Goal: Information Seeking & Learning: Find specific fact

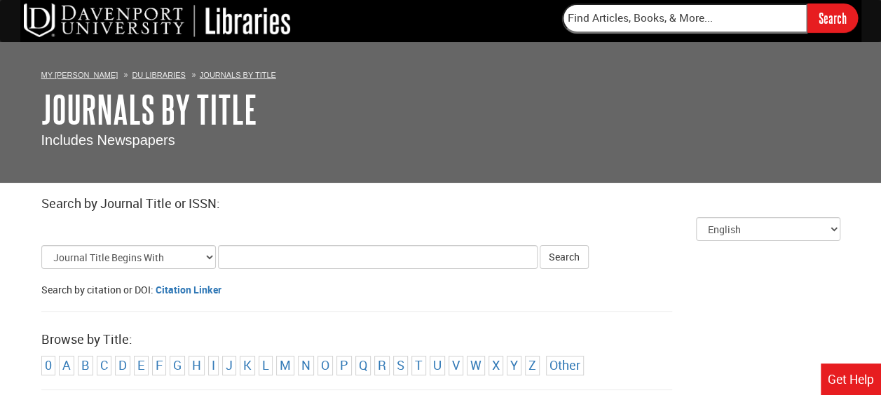
click at [255, 258] on input "Title Search Criteria" at bounding box center [378, 257] width 320 height 24
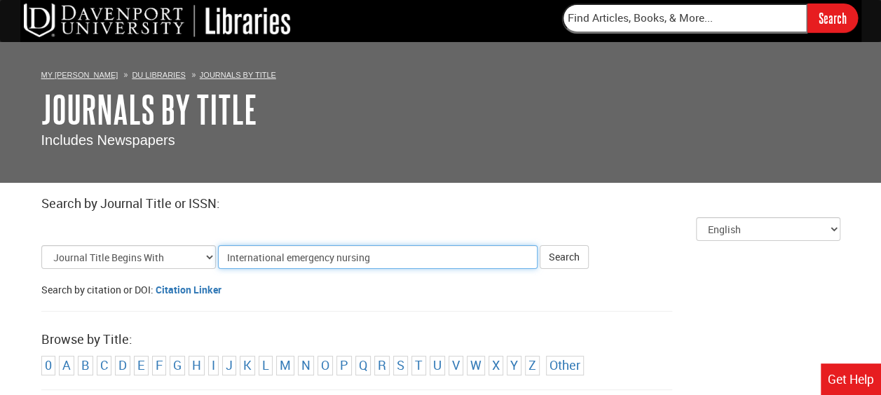
type input "International emergency nursing"
click at [540, 245] on button "Search" at bounding box center [564, 257] width 49 height 24
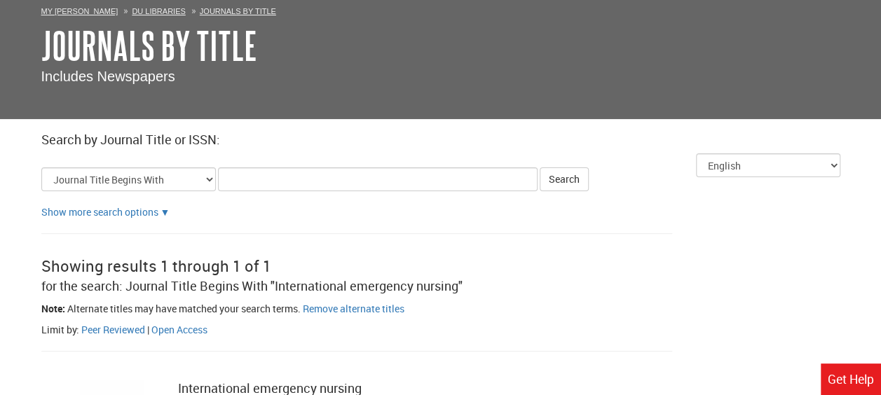
scroll to position [210, 0]
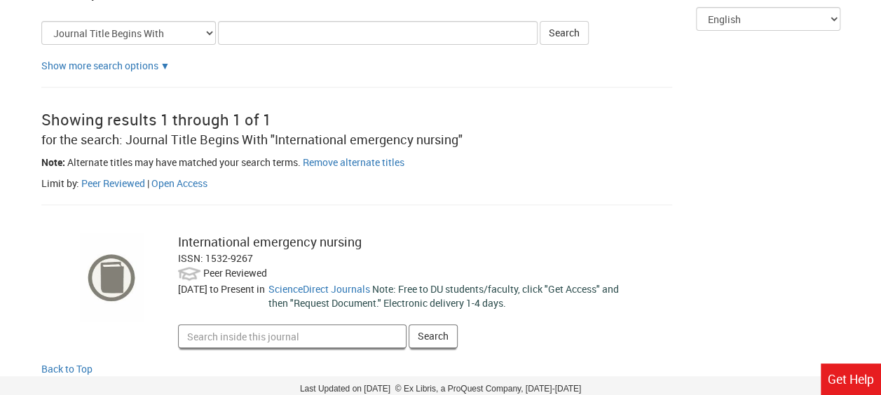
drag, startPoint x: 205, startPoint y: 261, endPoint x: 257, endPoint y: 262, distance: 51.2
click at [257, 262] on div "ISSN: 1532-9267" at bounding box center [407, 259] width 458 height 14
copy div "1532-9267"
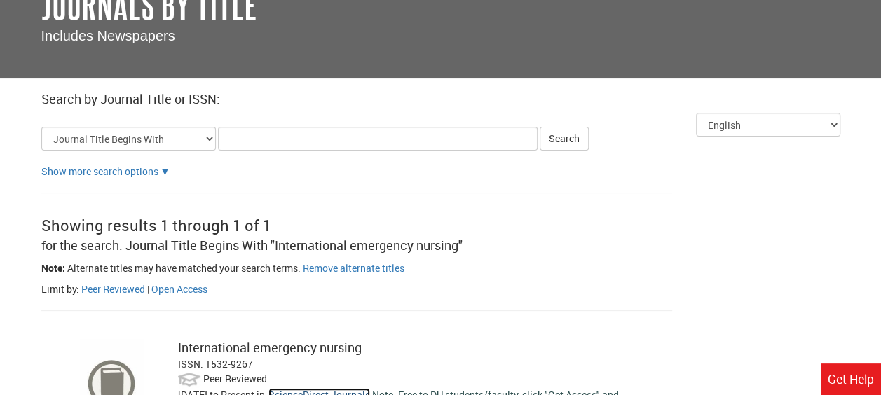
scroll to position [140, 0]
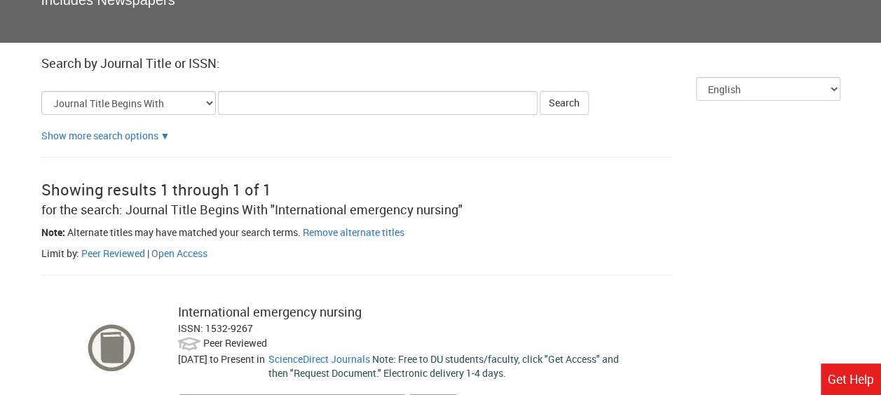
drag, startPoint x: 178, startPoint y: 309, endPoint x: 271, endPoint y: 328, distance: 94.5
click at [271, 328] on div "International emergency nursing ISSN: 1532-9267 Peer Reviewed [DATE] to Present…" at bounding box center [407, 361] width 479 height 115
copy div "International emergency nursing ISSN: 1532-9267"
click at [226, 325] on div "ISSN: 1532-9267" at bounding box center [407, 329] width 458 height 14
drag, startPoint x: 204, startPoint y: 329, endPoint x: 255, endPoint y: 331, distance: 51.2
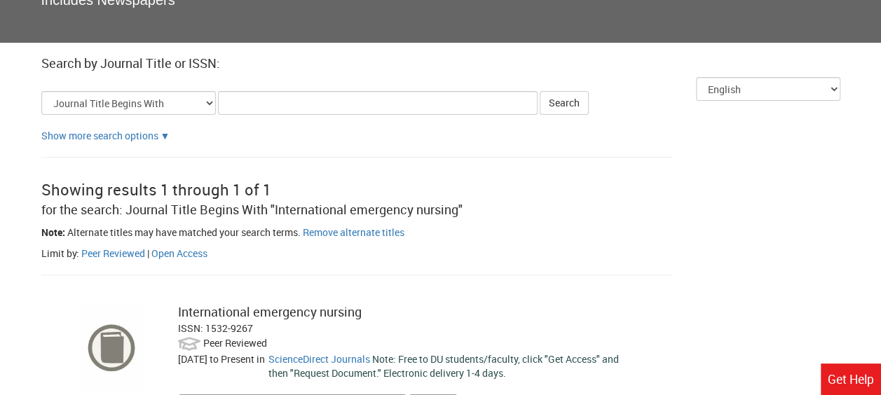
click at [255, 331] on div "ISSN: 1532-9267" at bounding box center [407, 329] width 458 height 14
copy div "1532-9267"
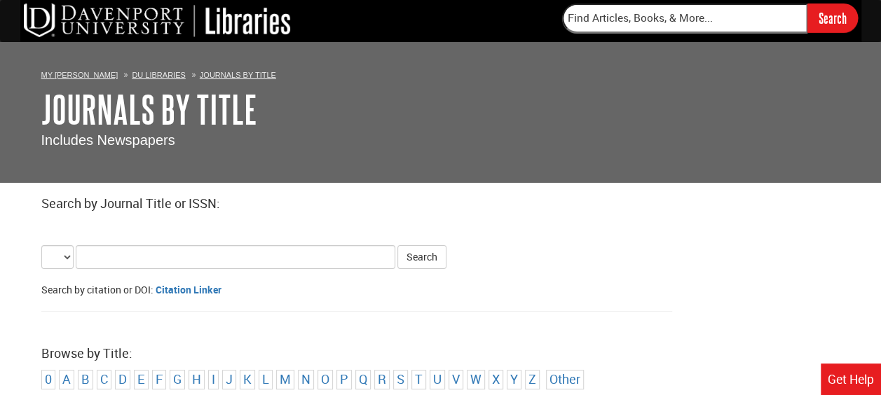
select select "alternate_title_begins"
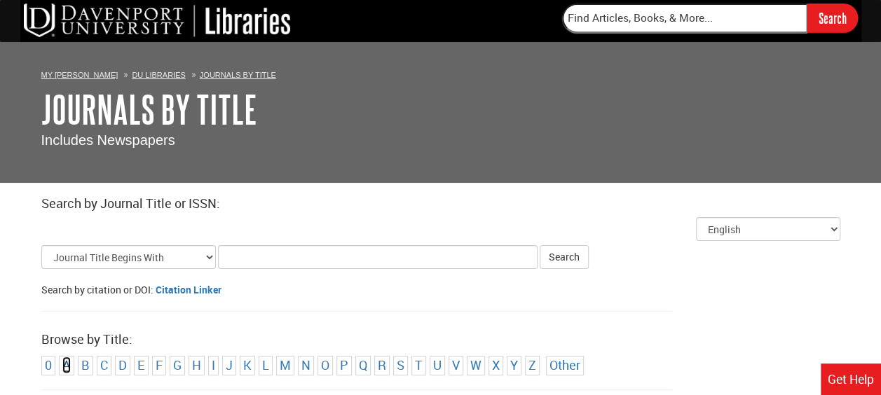
click at [65, 370] on link "A" at bounding box center [66, 365] width 8 height 17
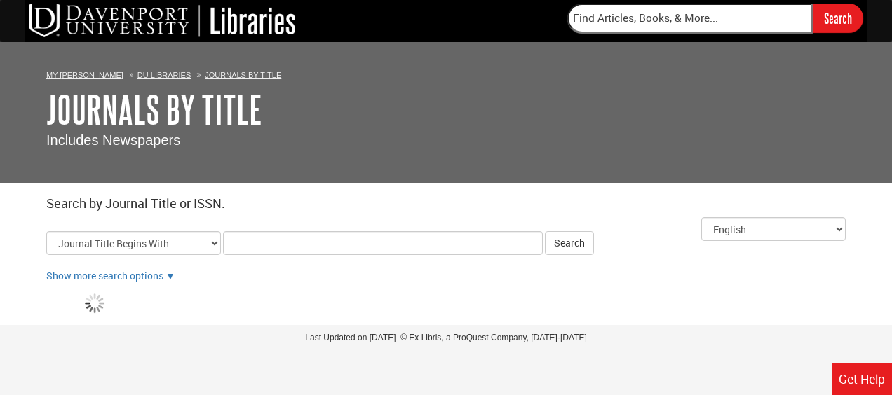
click at [280, 238] on input "Title Search Criteria" at bounding box center [383, 243] width 320 height 24
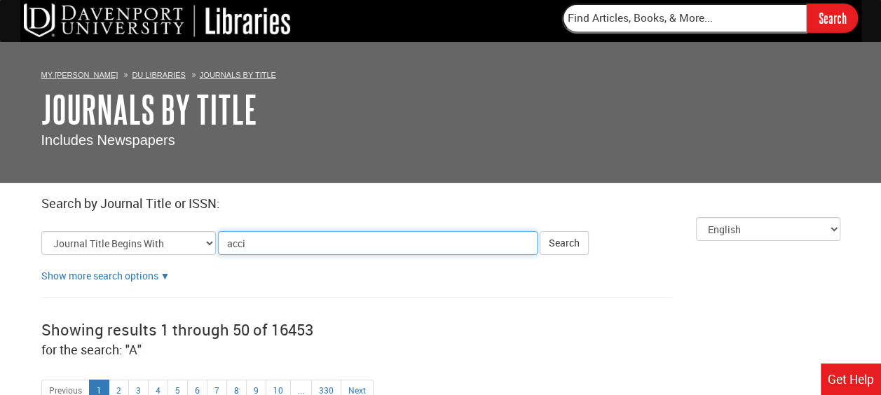
click at [252, 245] on input "acci" at bounding box center [378, 243] width 320 height 24
type input "accident and emergency"
click button "Search" at bounding box center [564, 243] width 49 height 24
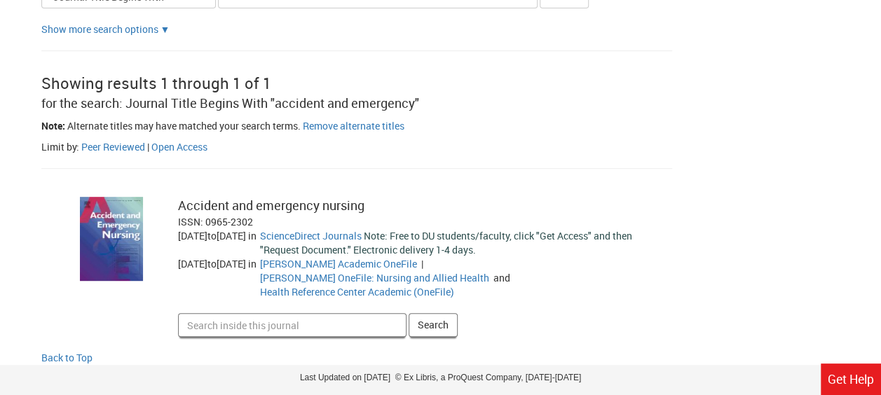
scroll to position [272, 0]
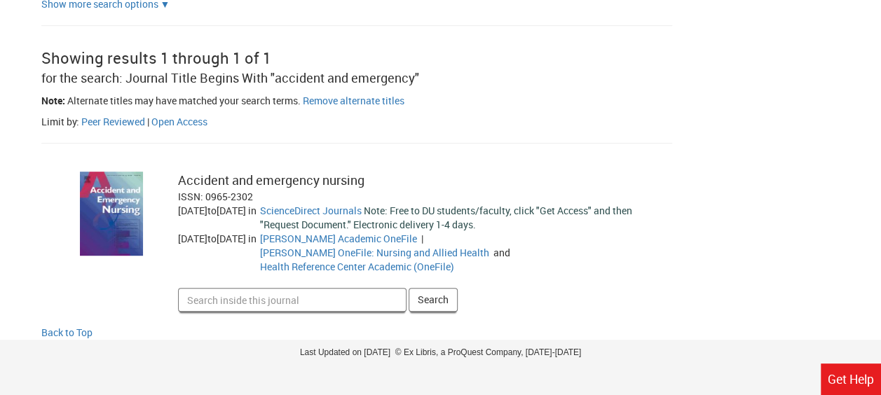
drag, startPoint x: 180, startPoint y: 177, endPoint x: 264, endPoint y: 194, distance: 85.8
click at [264, 194] on div "Accident and emergency nursing ISSN: 0965-2302 01/01/1993 to 10/31/2007 in | an…" at bounding box center [407, 242] width 479 height 140
copy div "Accident and emergency nursing ISSN: 0965-2302"
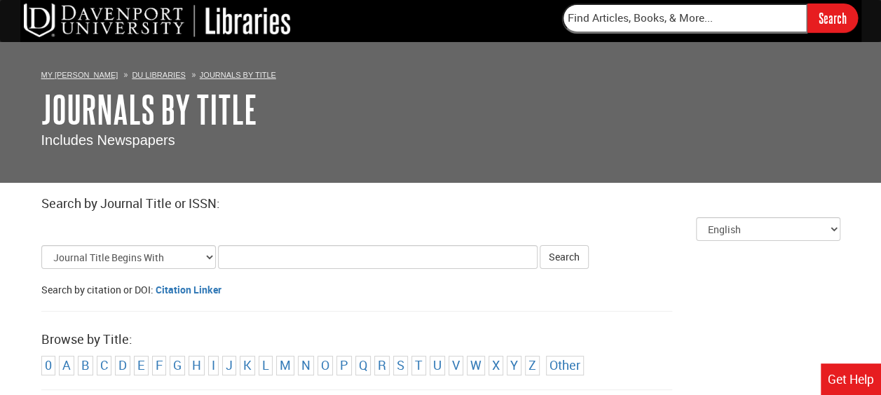
click at [236, 257] on input "Title Search Criteria" at bounding box center [378, 257] width 320 height 24
drag, startPoint x: 273, startPoint y: 254, endPoint x: 394, endPoint y: 266, distance: 122.0
click at [394, 266] on input "Australian Journal of Education" at bounding box center [378, 257] width 320 height 24
type input "Australian Emergency care"
click at [540, 245] on button "Search" at bounding box center [564, 257] width 49 height 24
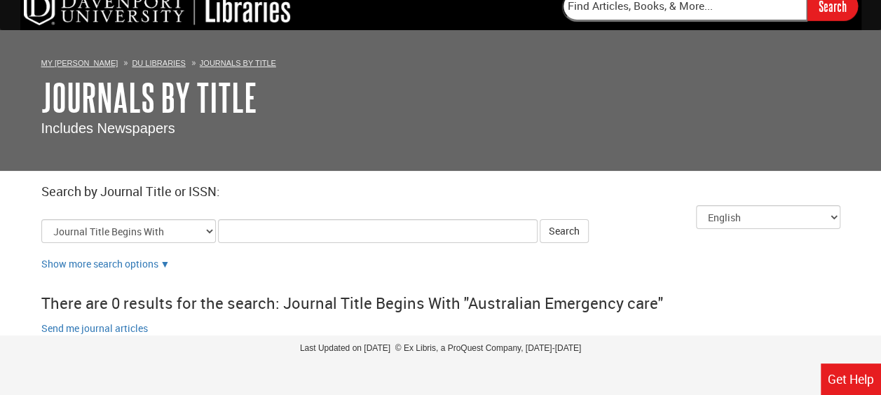
scroll to position [22, 0]
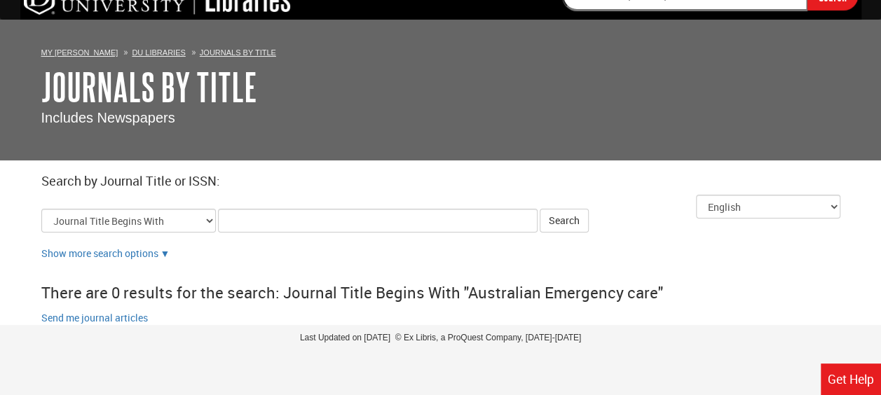
click at [247, 222] on input "Title Search Criteria" at bounding box center [378, 221] width 320 height 24
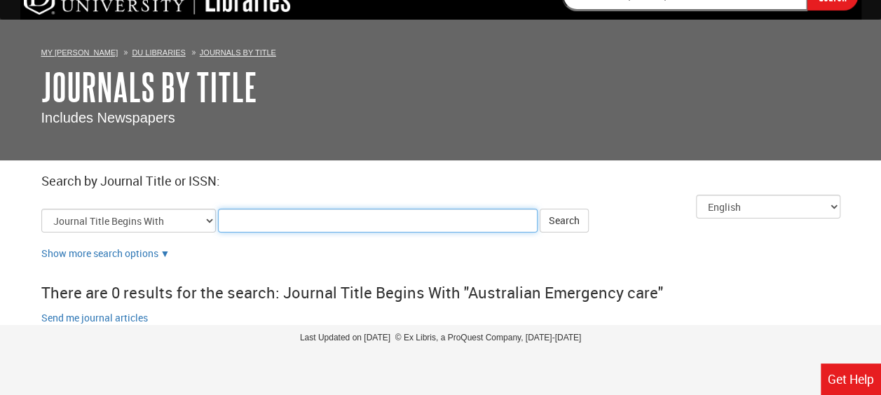
click at [264, 222] on input "Title Search Criteria" at bounding box center [378, 221] width 320 height 24
type input "Australasian Emergency care"
click button "Search" at bounding box center [564, 221] width 49 height 24
